Goal: Task Accomplishment & Management: Manage account settings

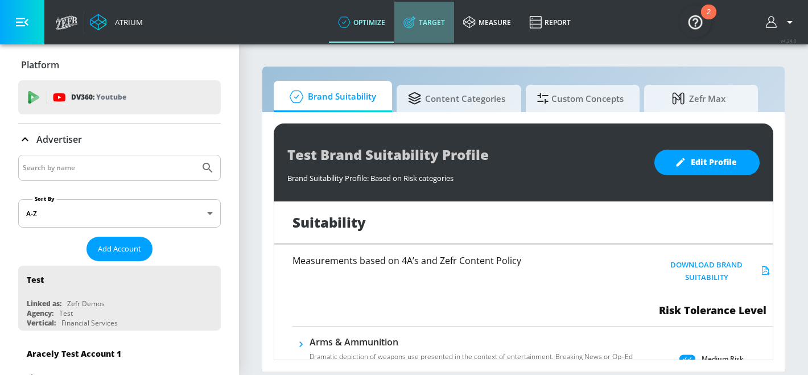
click at [442, 12] on link "Target" at bounding box center [424, 22] width 60 height 41
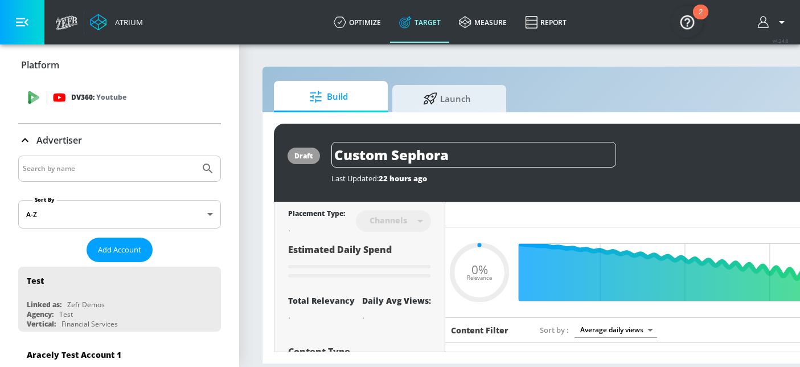
type input "0.6"
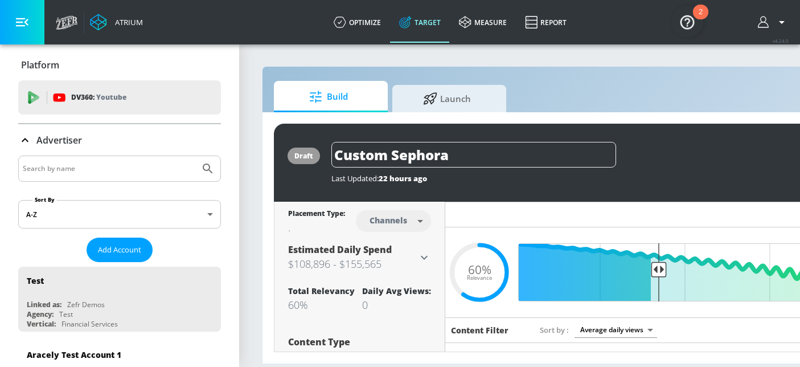
click at [96, 168] on input "Search by name" at bounding box center [109, 168] width 172 height 15
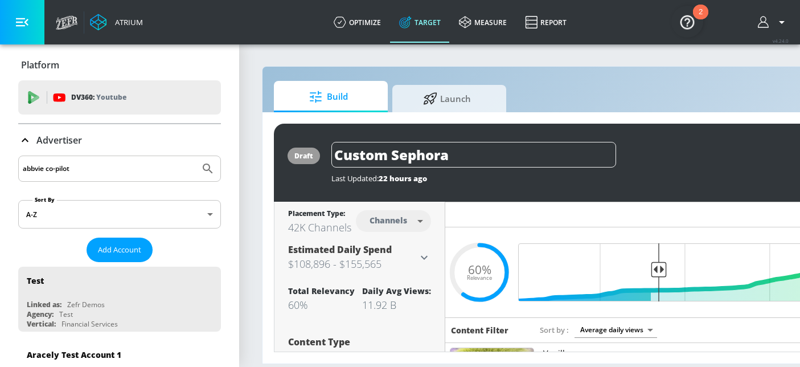
type input "abbvie co-pilot"
click at [195, 156] on button "Submit Search" at bounding box center [207, 168] width 25 height 25
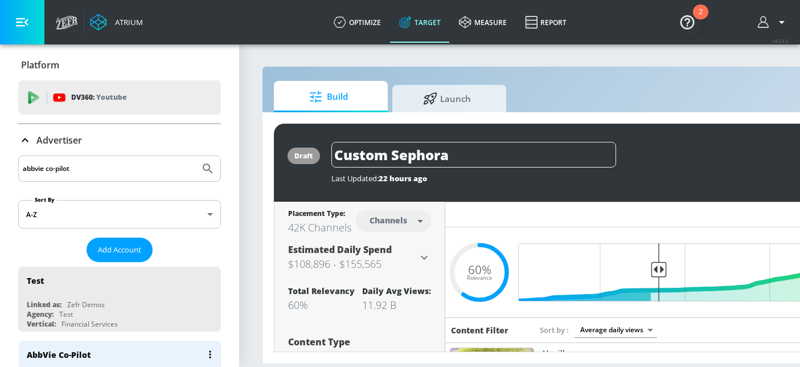
click at [67, 356] on div "AbbVie Co-Pilot" at bounding box center [59, 354] width 64 height 11
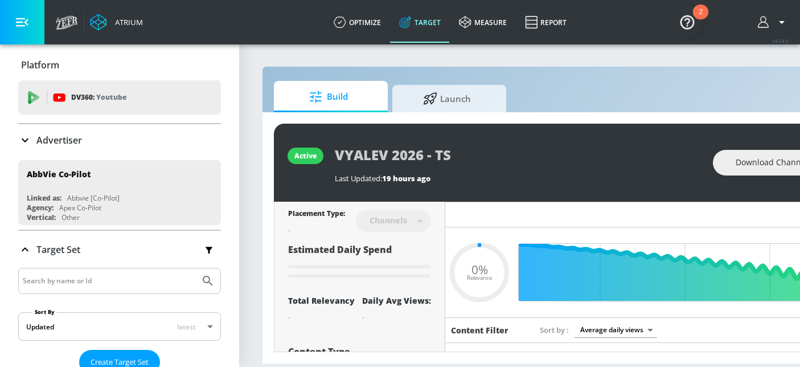
type input "0.51"
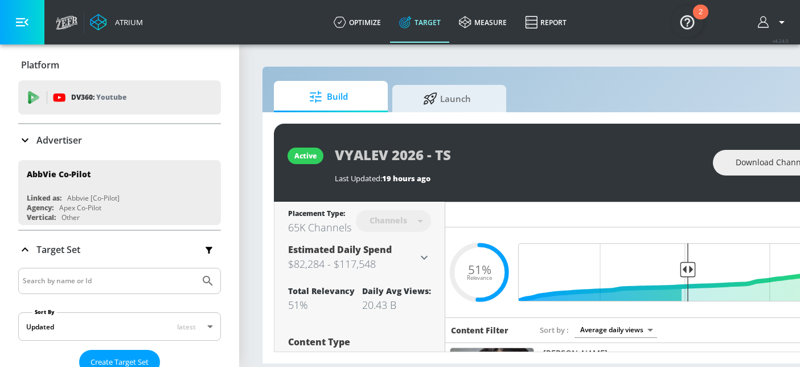
click at [83, 277] on input "Search by name or Id" at bounding box center [109, 280] width 172 height 15
click at [195, 268] on button "Submit Search" at bounding box center [207, 280] width 25 height 25
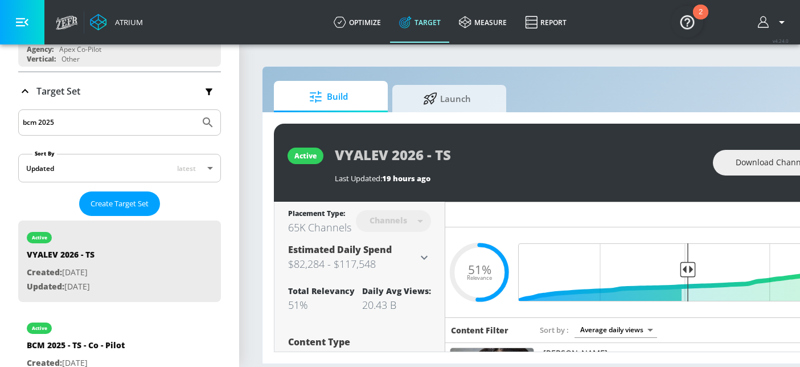
scroll to position [194, 0]
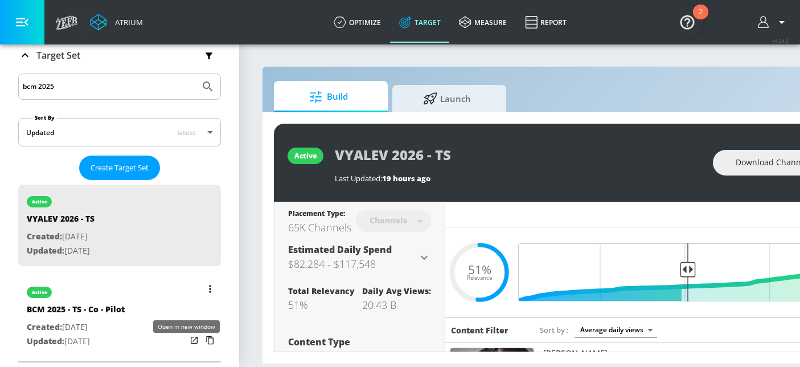
click at [188, 345] on icon "list of Target Set" at bounding box center [193, 339] width 11 height 11
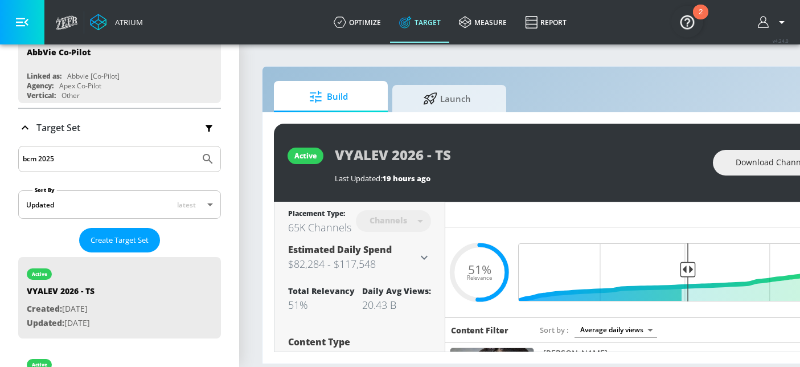
drag, startPoint x: 63, startPoint y: 155, endPoint x: -30, endPoint y: 155, distance: 92.2
click at [0, 155] on html "Atrium optimize Target measure Report optimize Target measure Report v 4.24.0 P…" at bounding box center [400, 183] width 800 height 367
click at [195, 146] on button "Submit Search" at bounding box center [207, 158] width 25 height 25
type input "Creon 2025"
click at [195, 146] on button "Submit Search" at bounding box center [207, 158] width 25 height 25
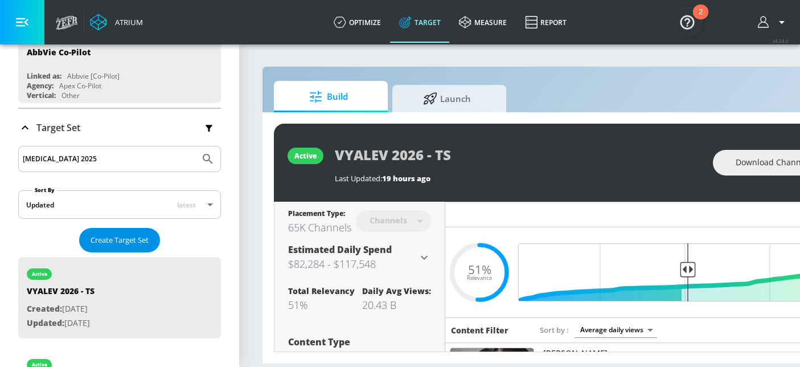
scroll to position [194, 0]
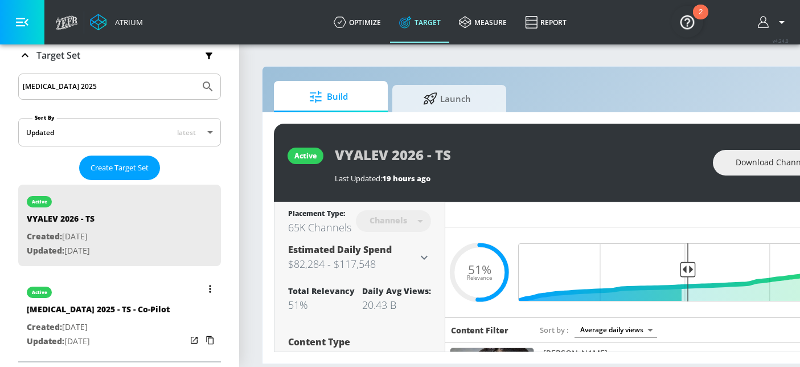
click at [188, 339] on icon "list of Target Set" at bounding box center [193, 339] width 11 height 11
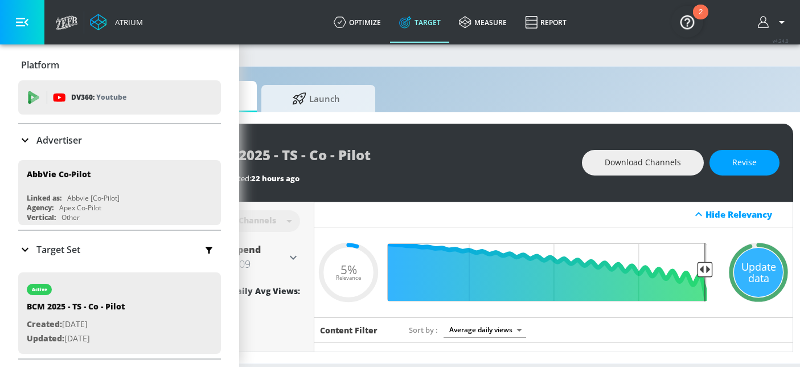
scroll to position [0, 134]
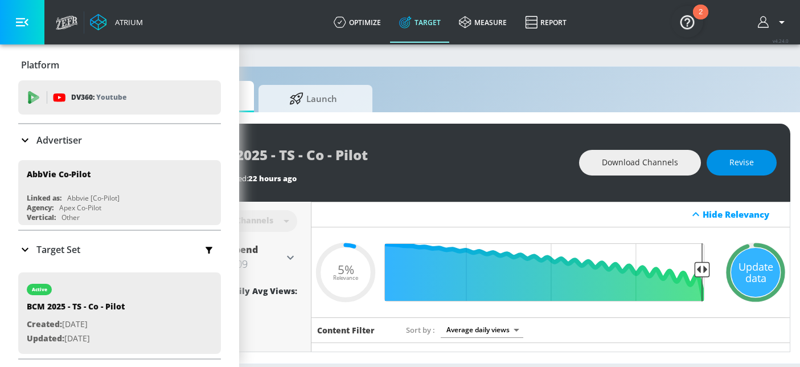
click at [754, 158] on span "Revise" at bounding box center [741, 162] width 24 height 14
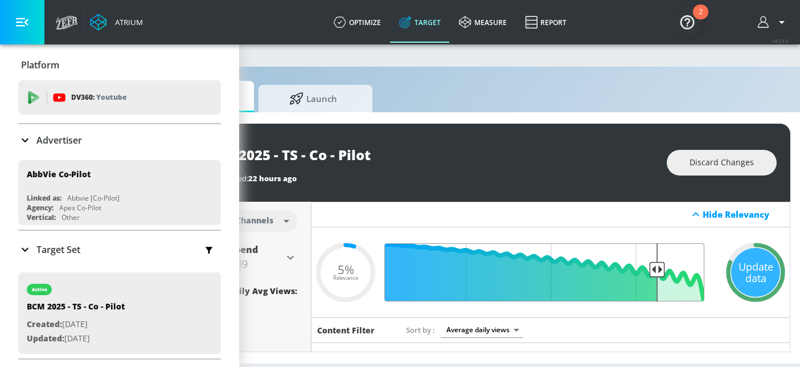
drag, startPoint x: 704, startPoint y: 268, endPoint x: 657, endPoint y: 271, distance: 46.2
click at [657, 271] on input "Final Threshold" at bounding box center [550, 272] width 319 height 58
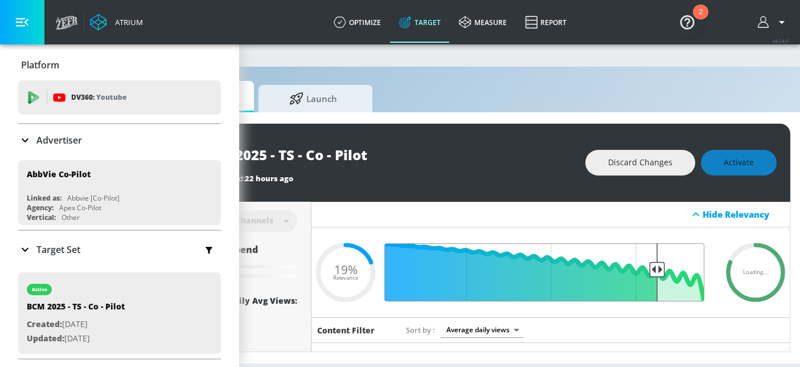
click at [655, 273] on input "Final Threshold" at bounding box center [550, 272] width 319 height 58
type input "0.2"
click at [653, 271] on input "Final Threshold" at bounding box center [550, 272] width 319 height 58
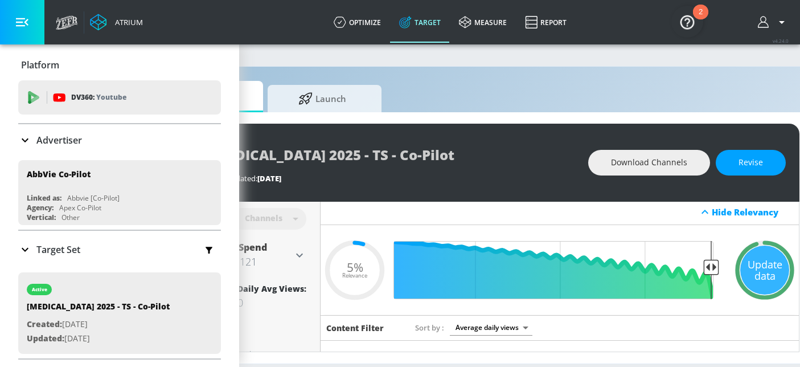
scroll to position [0, 125]
click at [742, 171] on button "Revise" at bounding box center [750, 163] width 70 height 26
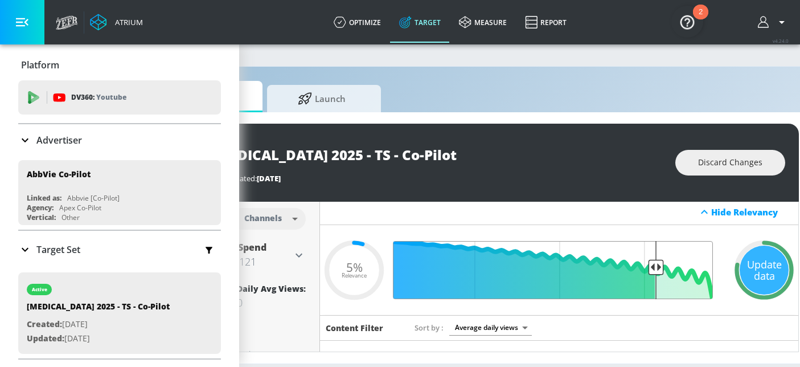
drag, startPoint x: 708, startPoint y: 270, endPoint x: 656, endPoint y: 270, distance: 51.2
click at [656, 270] on input "Final Threshold" at bounding box center [559, 270] width 319 height 58
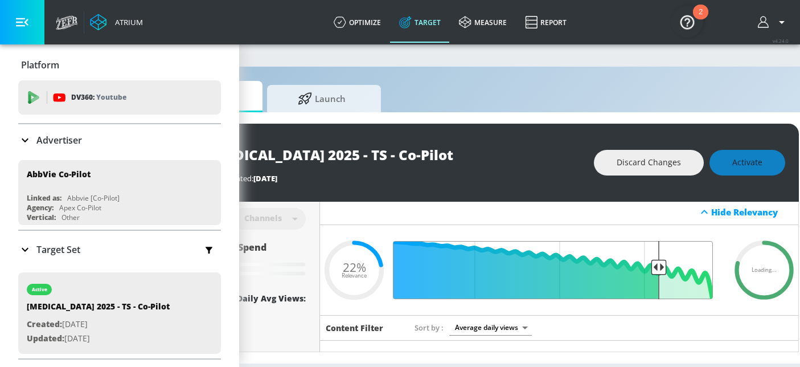
click at [658, 269] on input "Final Threshold" at bounding box center [559, 270] width 319 height 58
click at [661, 269] on input "Final Threshold" at bounding box center [559, 270] width 319 height 58
type input "0.22"
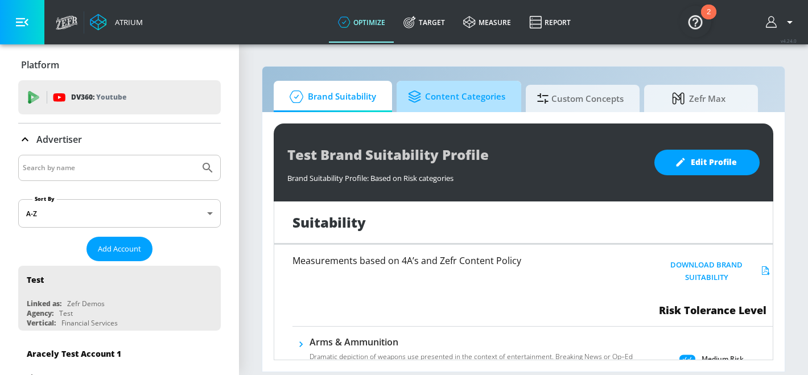
click at [476, 91] on span "Content Categories" at bounding box center [456, 96] width 97 height 27
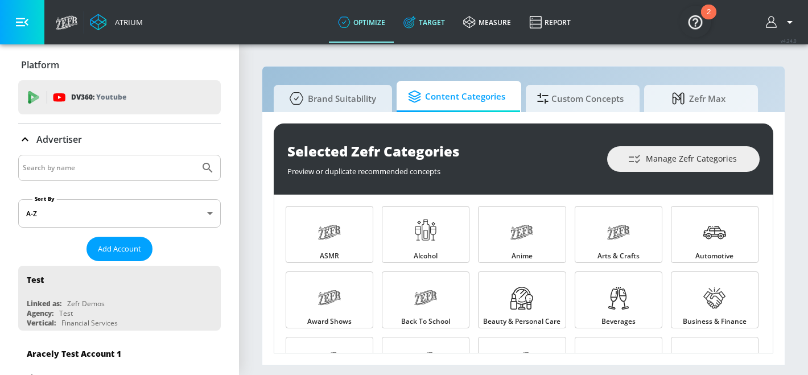
click at [430, 31] on link "Target" at bounding box center [424, 22] width 60 height 41
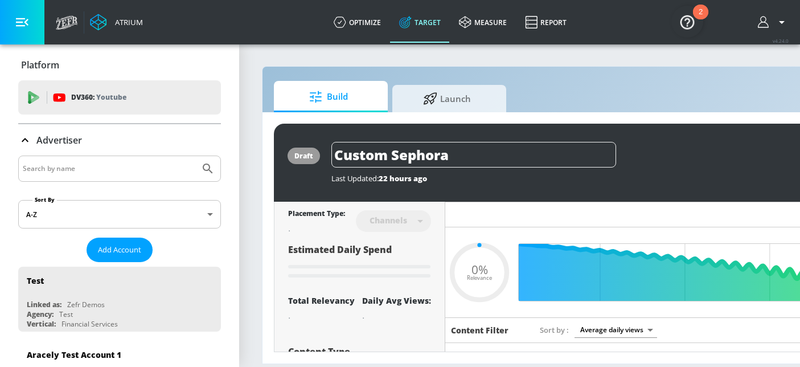
type input "0.6"
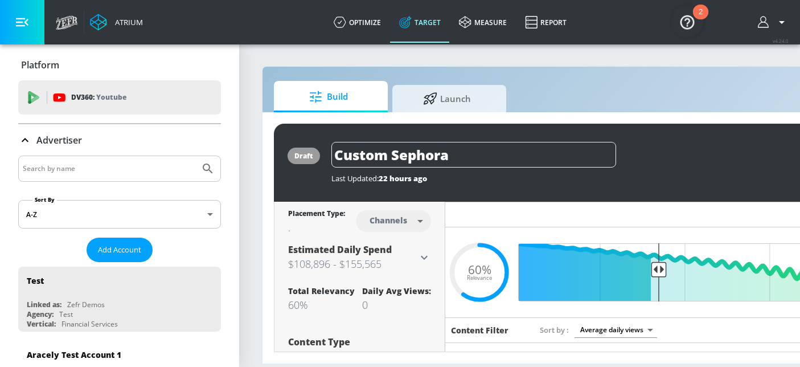
click at [69, 176] on div at bounding box center [119, 168] width 203 height 26
click at [69, 167] on input "Search by name" at bounding box center [109, 168] width 172 height 15
type input "abbvie co-pilot"
click at [195, 156] on button "Submit Search" at bounding box center [207, 168] width 25 height 25
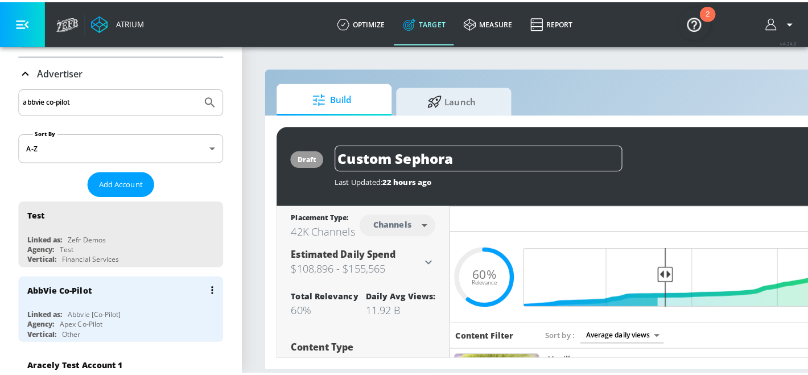
scroll to position [92, 0]
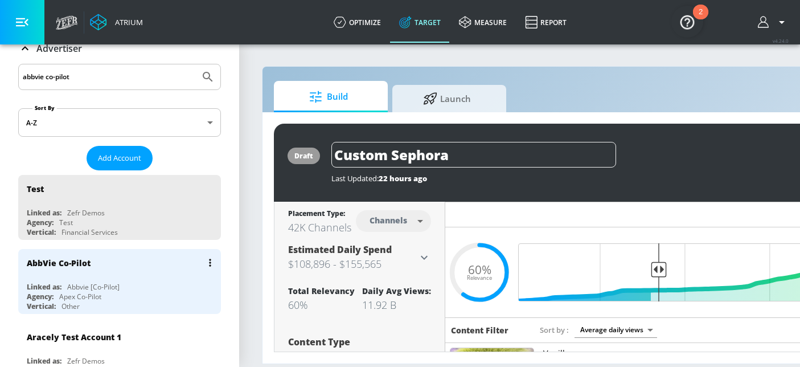
click at [96, 269] on div "AbbVie Co-Pilot" at bounding box center [122, 262] width 191 height 27
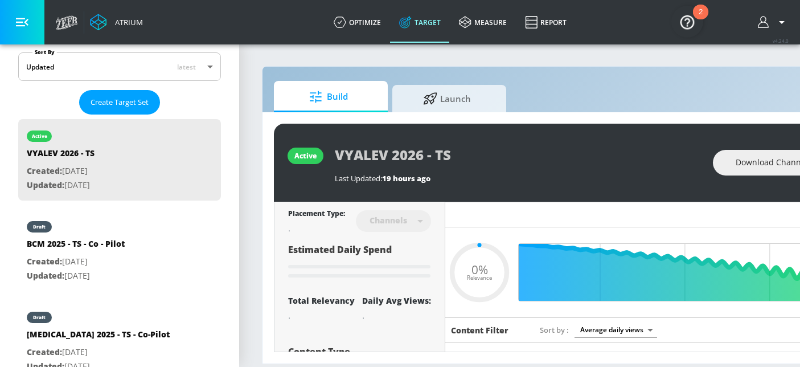
scroll to position [287, 0]
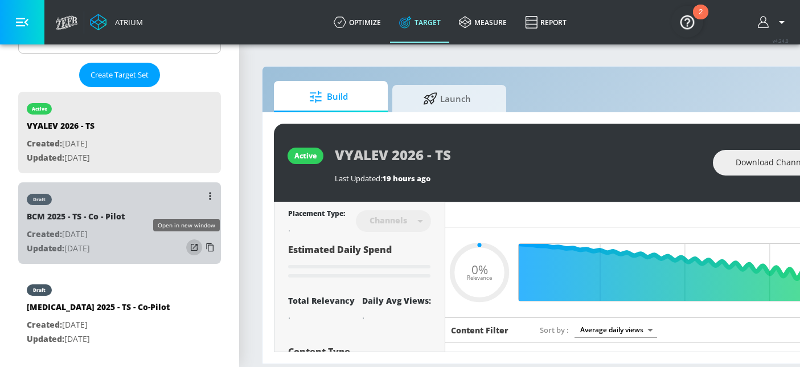
click at [188, 246] on icon "list of Target Set" at bounding box center [193, 246] width 11 height 11
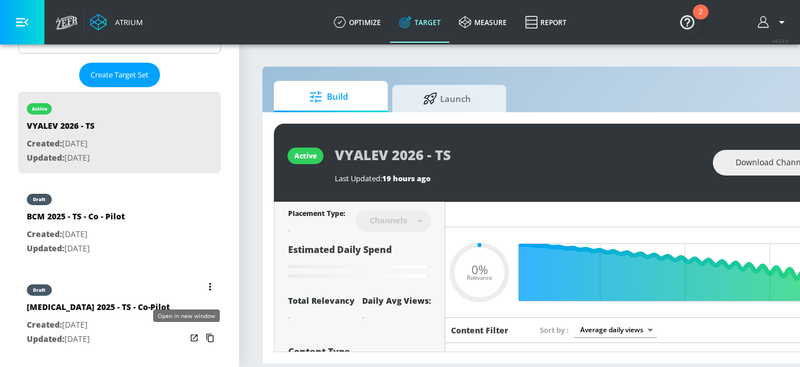
click at [188, 338] on icon "list of Target Set" at bounding box center [193, 337] width 11 height 11
type input "0.51"
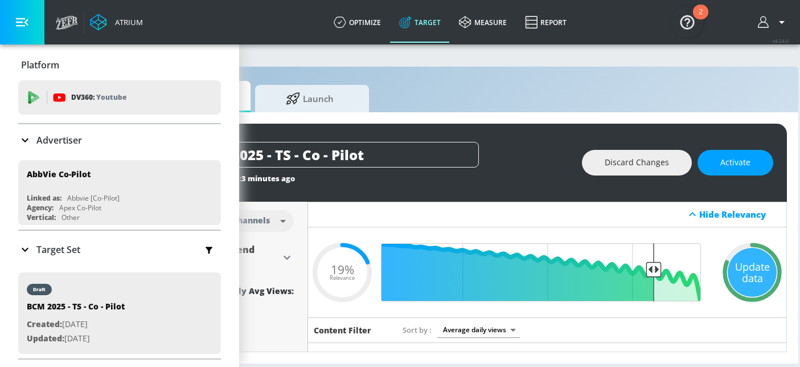
scroll to position [0, 167]
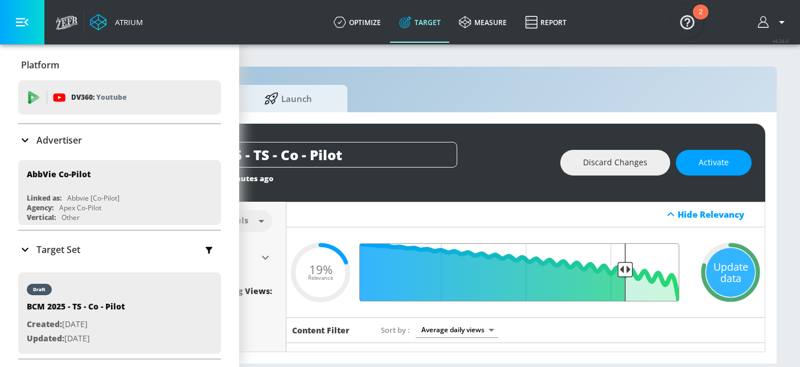
type input "0.21"
click at [618, 266] on input "Final Threshold" at bounding box center [525, 272] width 319 height 58
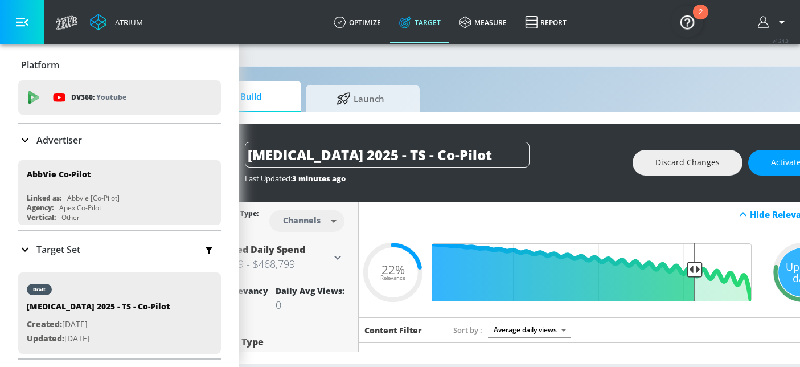
scroll to position [0, 152]
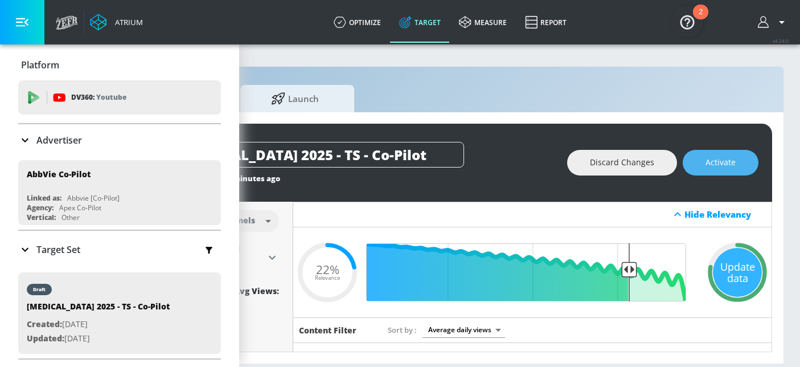
click at [727, 167] on span "Activate" at bounding box center [720, 162] width 30 height 14
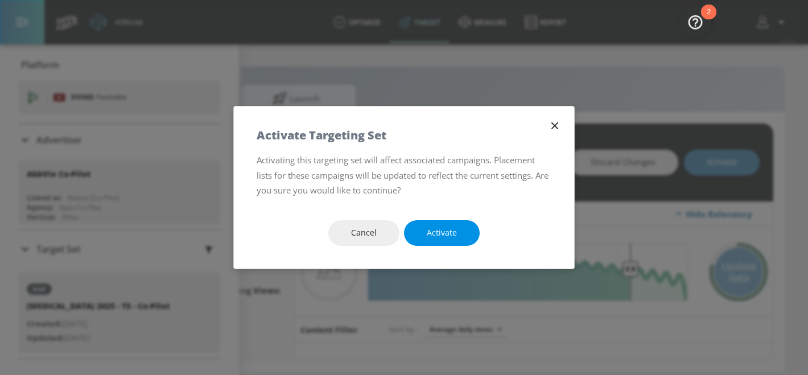
click at [446, 232] on span "Activate" at bounding box center [442, 233] width 30 height 14
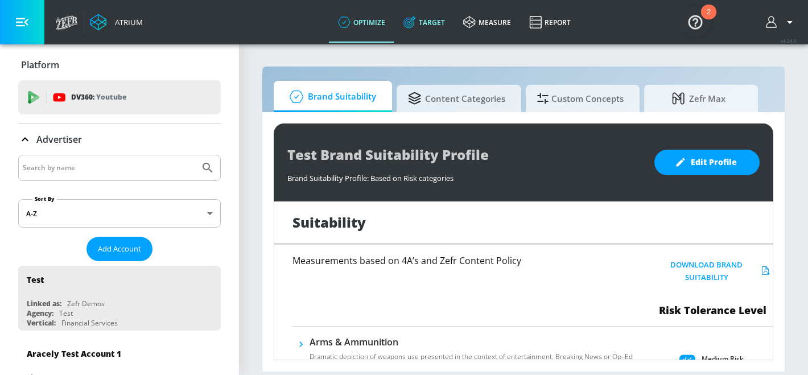
click at [440, 31] on link "Target" at bounding box center [424, 22] width 60 height 41
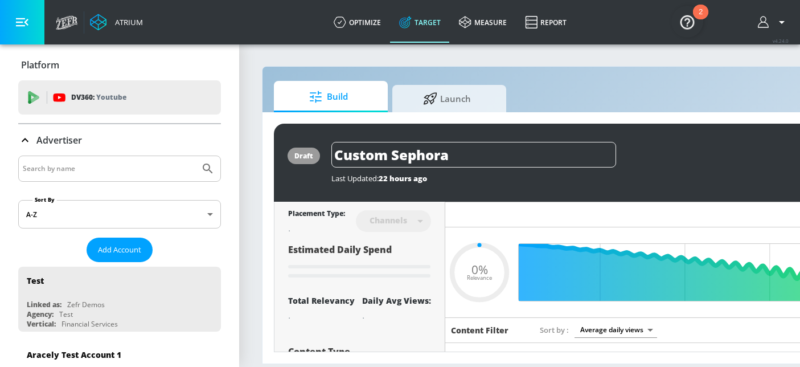
click at [50, 171] on input "Search by name" at bounding box center [109, 168] width 172 height 15
type input "0.6"
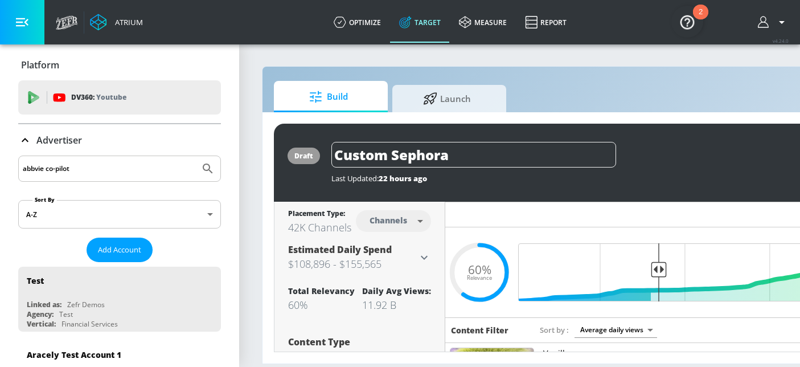
type input "abbvie co-pilot"
click at [195, 156] on button "Submit Search" at bounding box center [207, 168] width 25 height 25
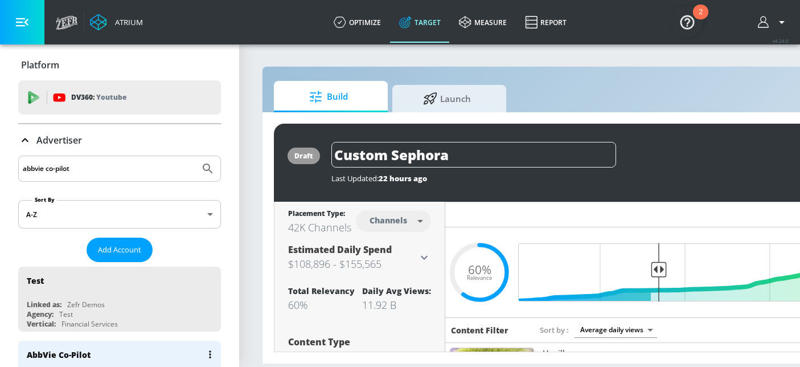
click at [64, 343] on div "AbbVie Co-Pilot" at bounding box center [122, 353] width 191 height 27
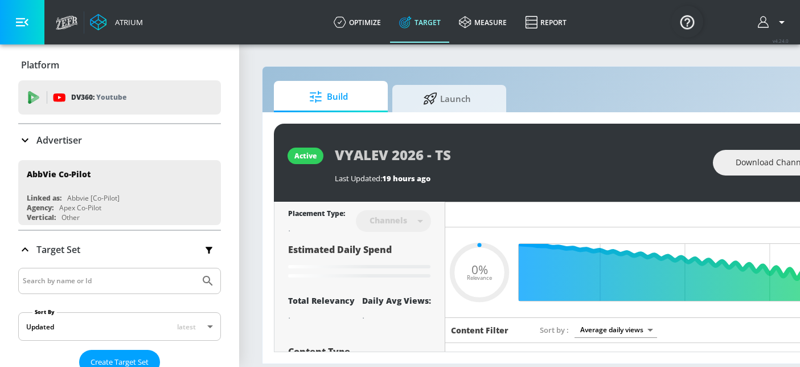
type input "0.05"
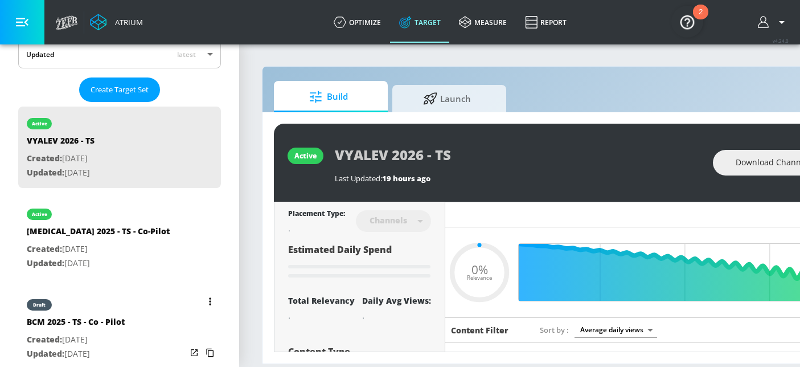
scroll to position [301, 0]
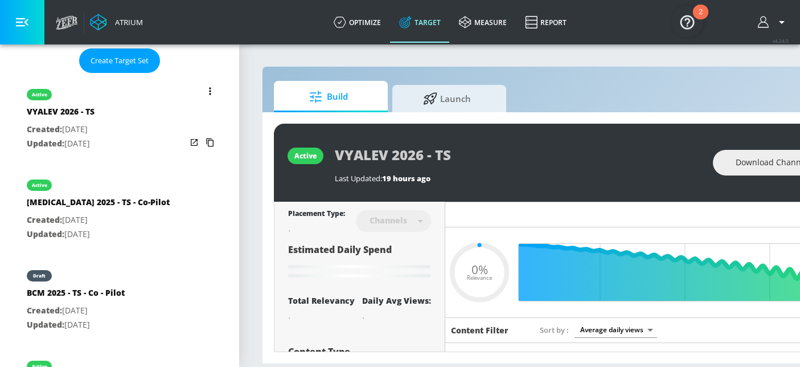
click at [80, 302] on div "BCM 2025 - TS - Co - Pilot" at bounding box center [76, 295] width 98 height 17
type input "BCM 2025 - TS - Co - Pilot"
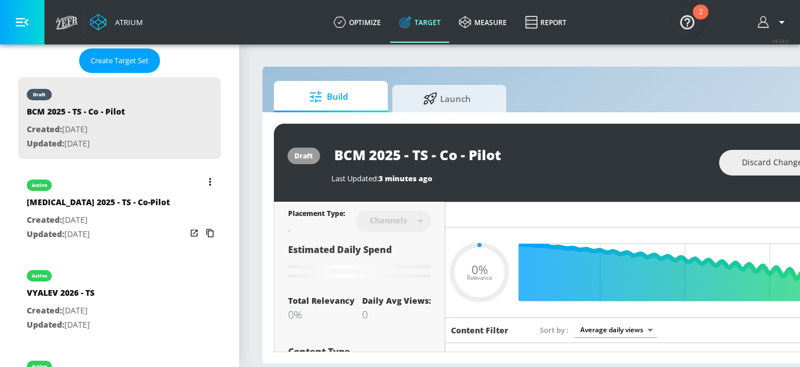
click at [191, 235] on icon "list of Target Set" at bounding box center [194, 232] width 7 height 7
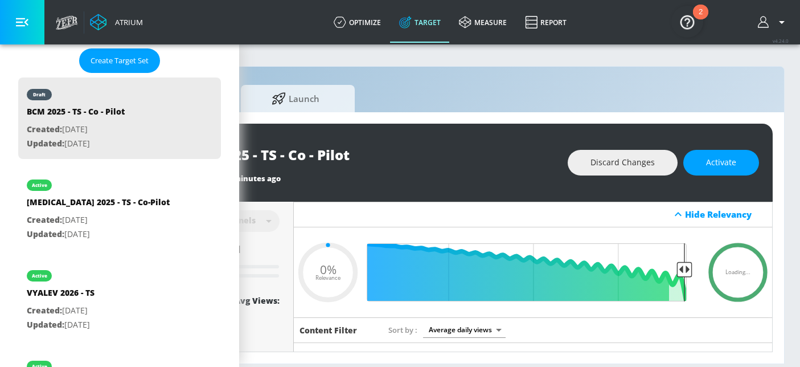
scroll to position [0, 167]
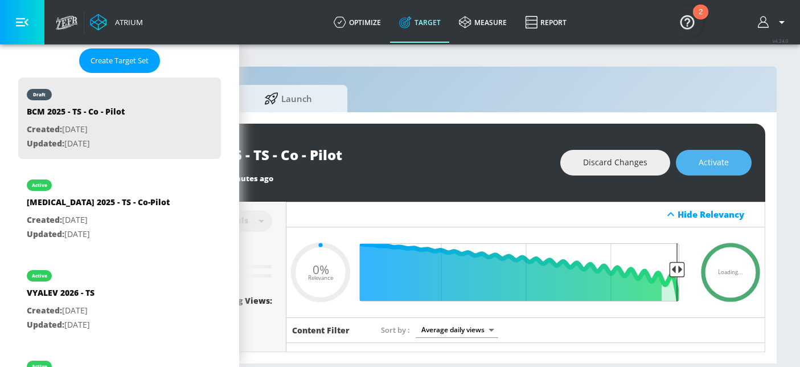
click at [713, 162] on span "Activate" at bounding box center [713, 162] width 30 height 14
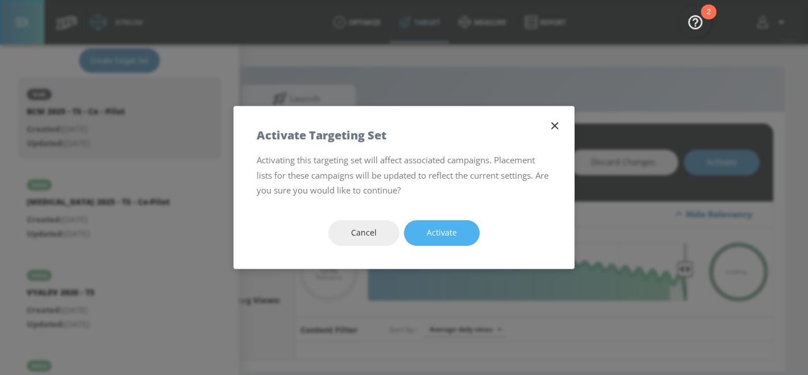
click at [427, 244] on button "Activate" at bounding box center [442, 233] width 76 height 26
type input "0.21"
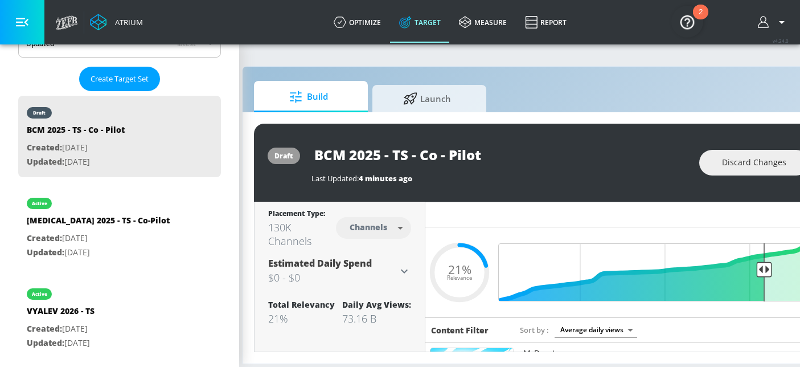
scroll to position [0, 167]
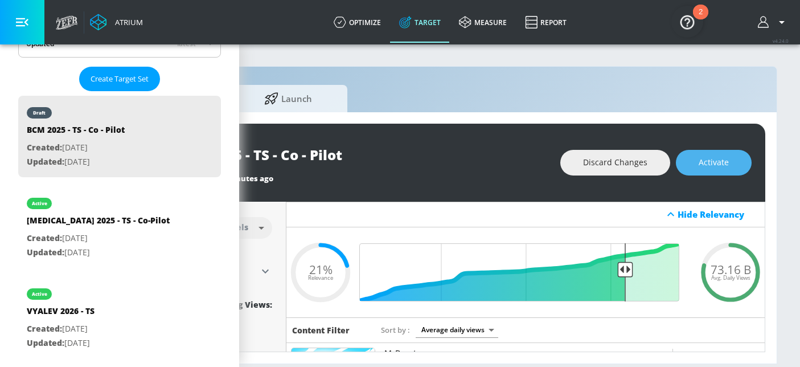
click at [704, 163] on span "Activate" at bounding box center [713, 162] width 30 height 14
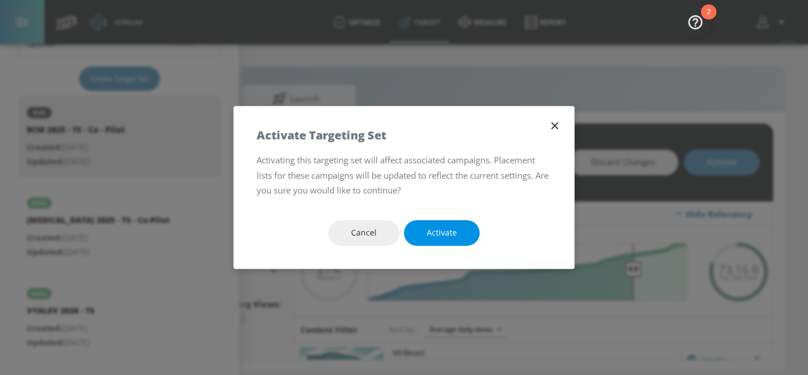
click at [440, 238] on span "Activate" at bounding box center [442, 233] width 30 height 14
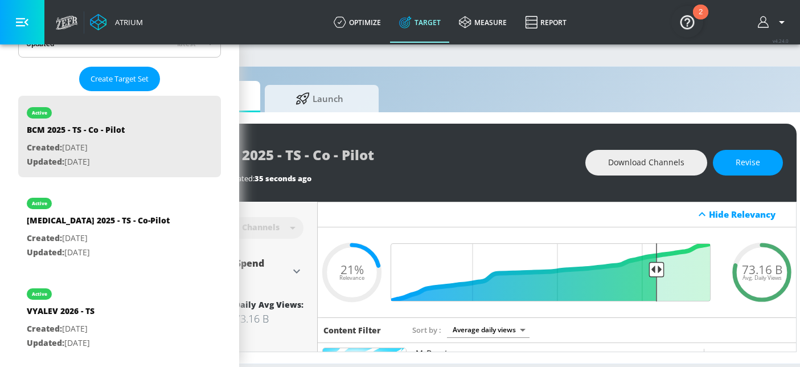
scroll to position [0, 162]
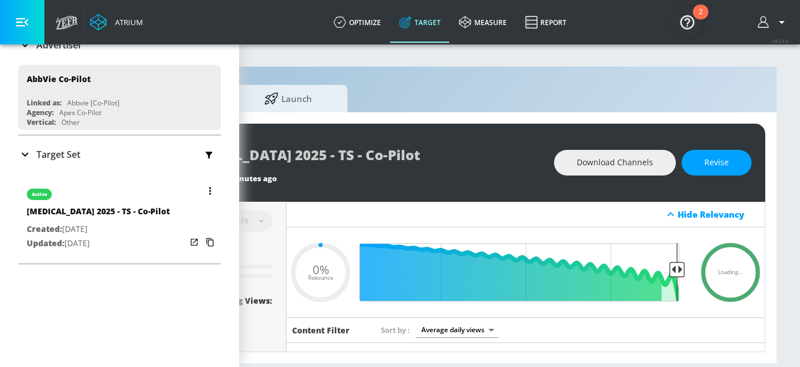
scroll to position [65, 0]
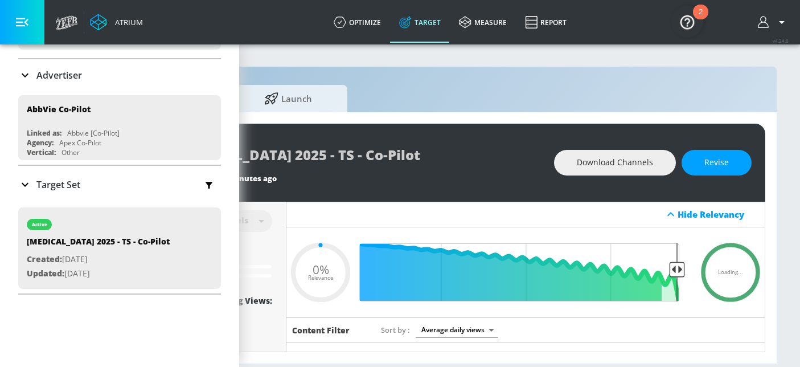
click at [68, 186] on p "Target Set" at bounding box center [58, 184] width 44 height 13
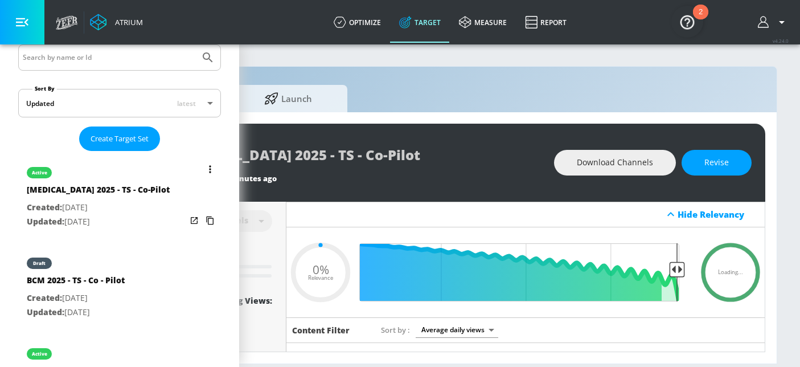
scroll to position [227, 0]
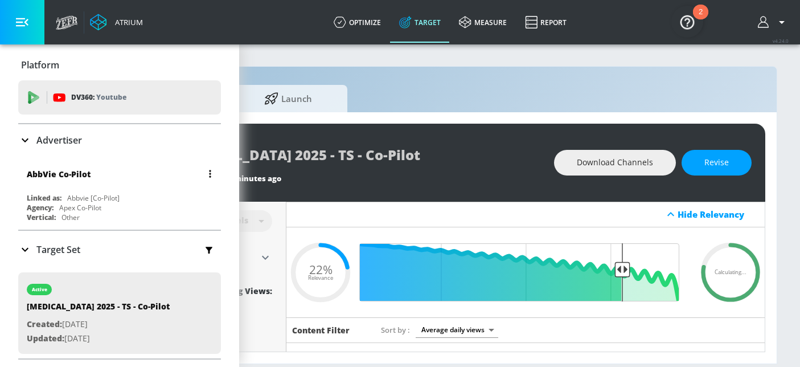
click at [69, 199] on div "Abbvie [Co-Pilot]" at bounding box center [93, 198] width 52 height 10
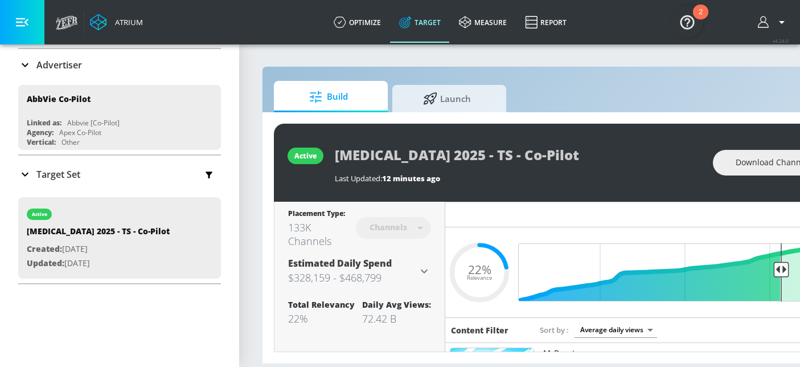
click at [79, 63] on p "Advertiser" at bounding box center [59, 65] width 46 height 13
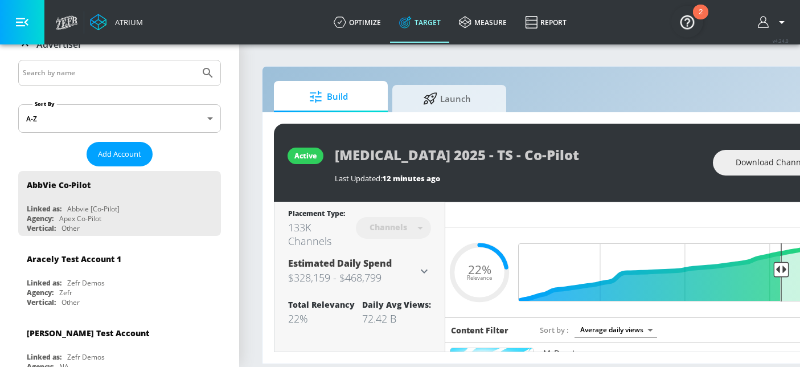
scroll to position [100, 0]
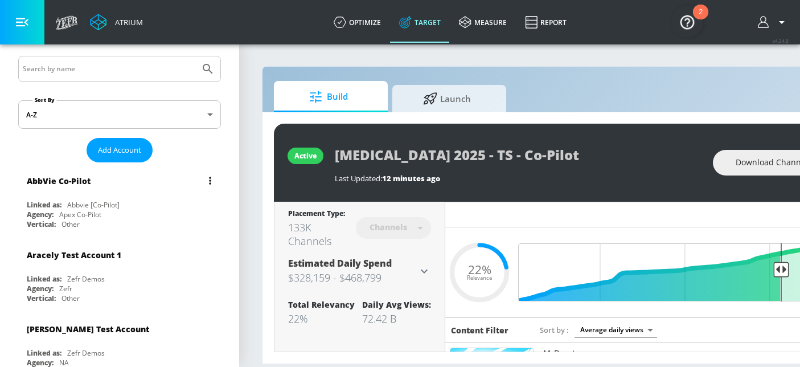
click at [81, 193] on div "AbbVie Co-Pilot" at bounding box center [122, 180] width 191 height 27
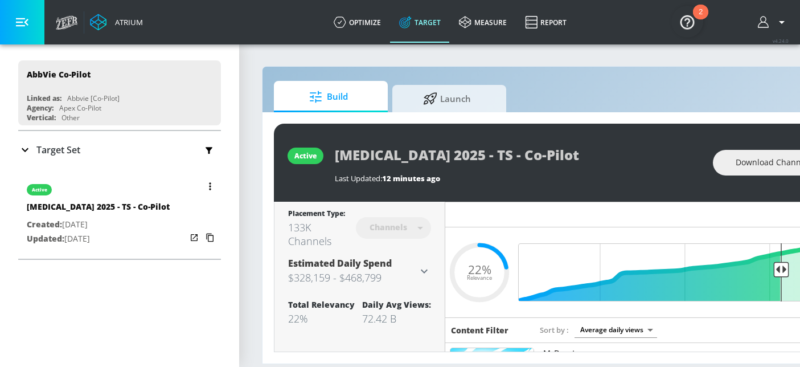
scroll to position [96, 0]
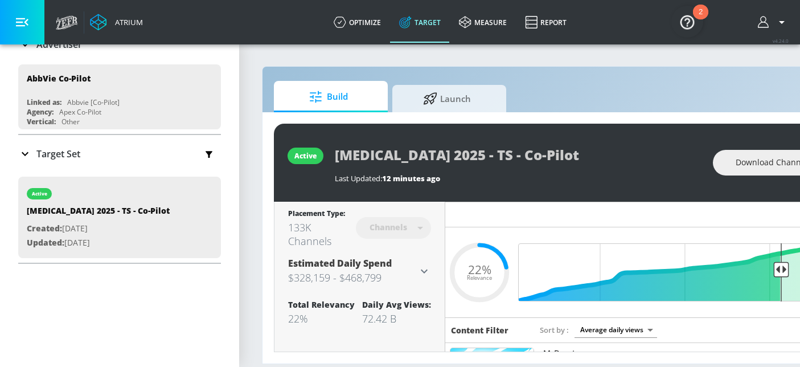
click at [205, 153] on icon "button" at bounding box center [208, 154] width 7 height 7
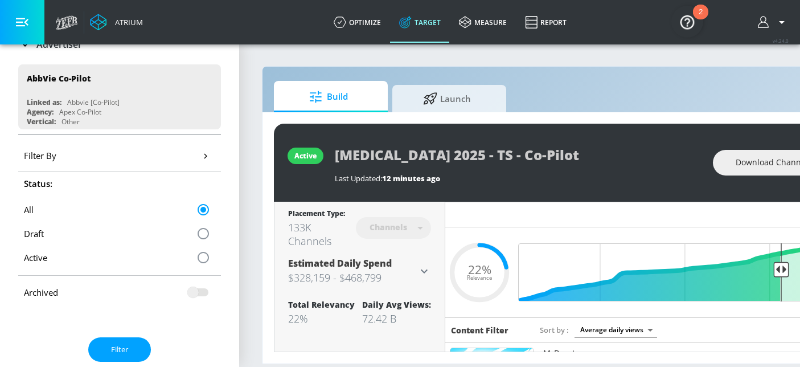
click at [54, 156] on span "Filter By" at bounding box center [40, 155] width 32 height 11
click at [205, 157] on button "button" at bounding box center [205, 155] width 20 height 20
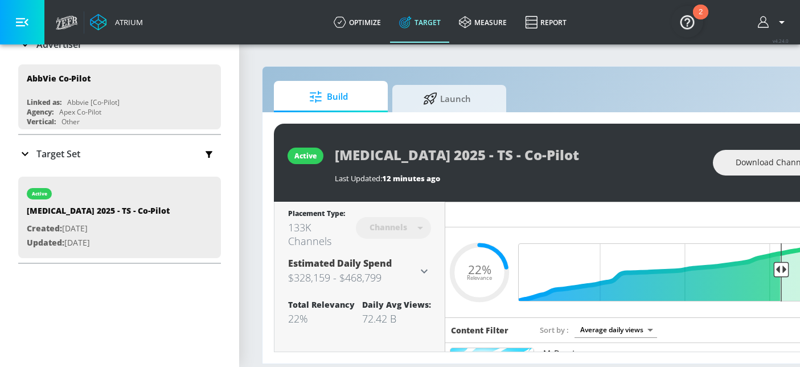
click at [25, 155] on icon at bounding box center [25, 154] width 14 height 14
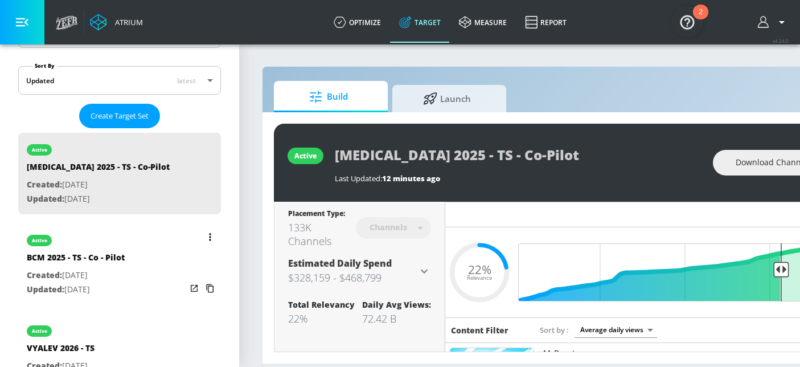
scroll to position [246, 0]
click at [77, 252] on div "BCM 2025 - TS - Co - Pilot" at bounding box center [76, 259] width 98 height 17
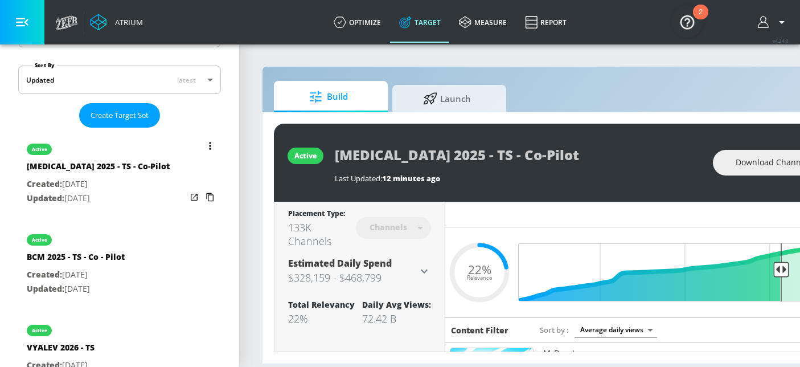
type input "BCM 2025 - TS - Co - Pilot"
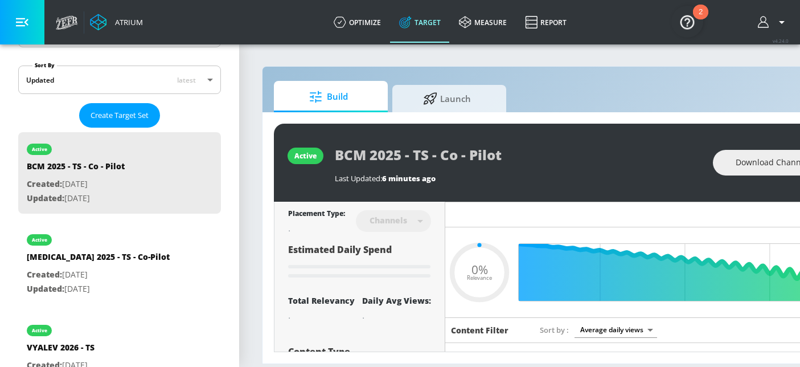
type input "0.21"
